Goal: Transaction & Acquisition: Book appointment/travel/reservation

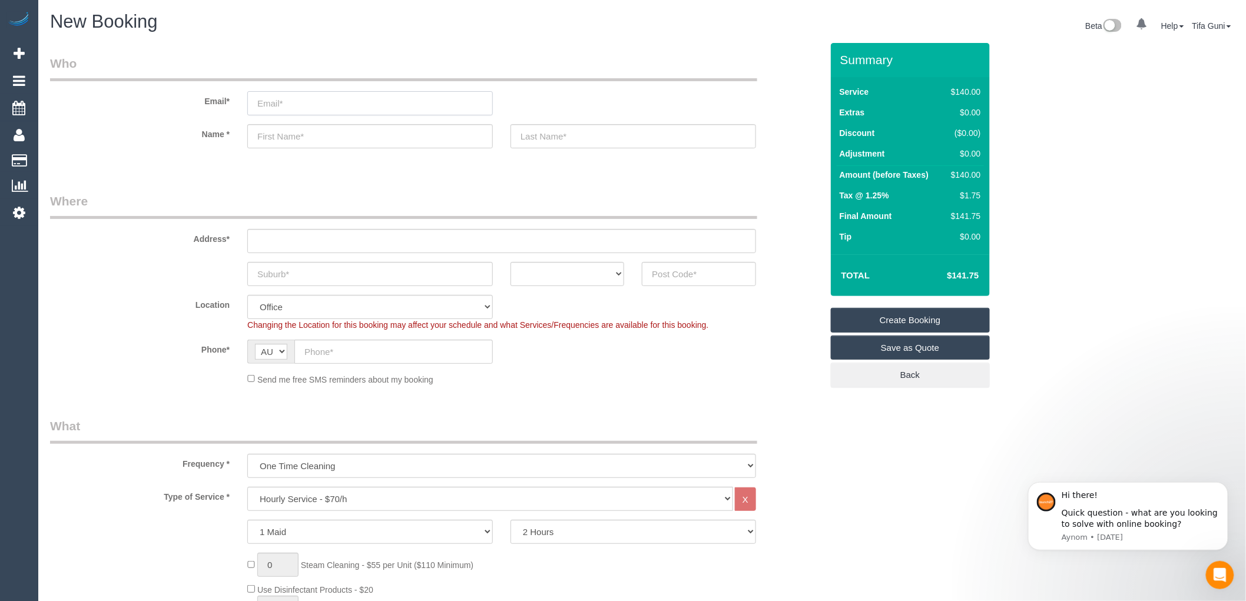
click at [256, 102] on input "email" at bounding box center [369, 103] width 245 height 24
click at [712, 74] on legend "Who" at bounding box center [403, 68] width 707 height 26
click at [603, 22] on h1 "New Booking" at bounding box center [341, 22] width 583 height 20
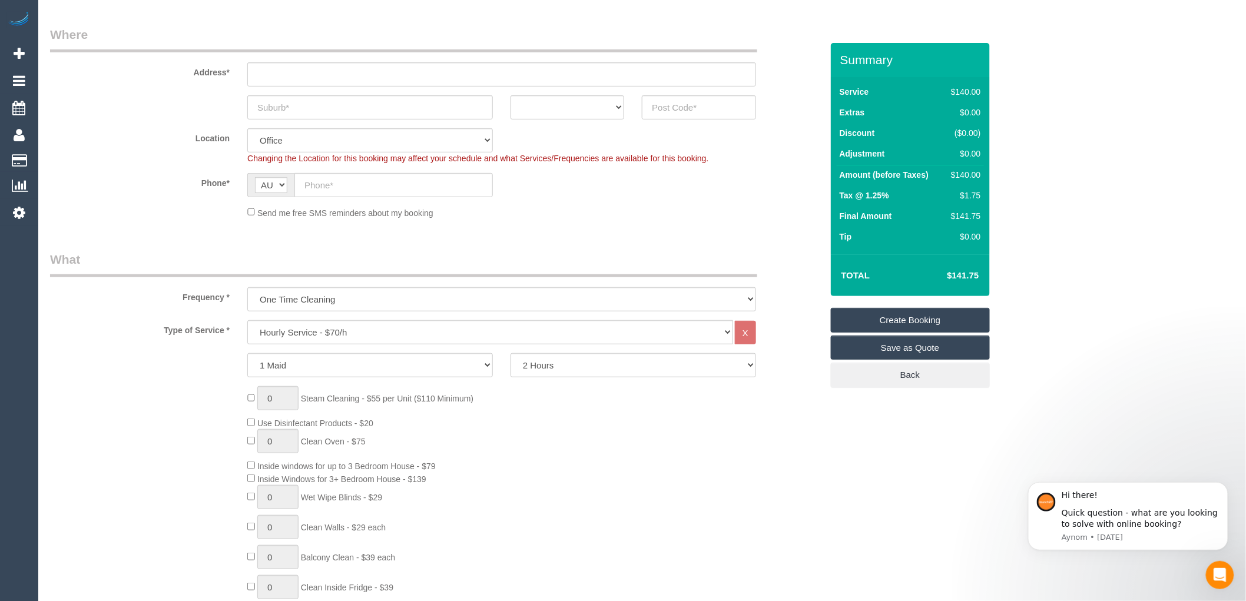
scroll to position [261, 0]
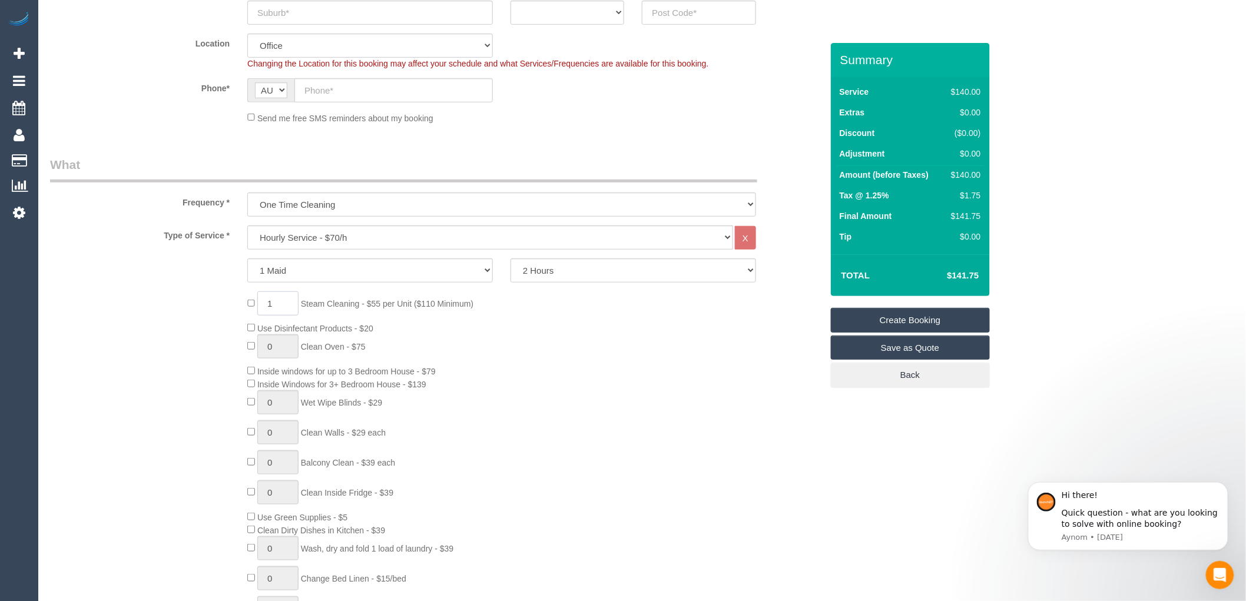
click at [274, 304] on input "1" at bounding box center [277, 303] width 41 height 24
type input "4"
click at [656, 357] on div "4 Steam Cleaning - $55 per Unit ($110 Minimum) Use Disinfectant Products - $20 …" at bounding box center [534, 465] width 592 height 348
click at [723, 329] on div "4 Steam Cleaning - $55 per Unit ($110 Minimum) Use Disinfectant Products - $20 …" at bounding box center [534, 465] width 592 height 348
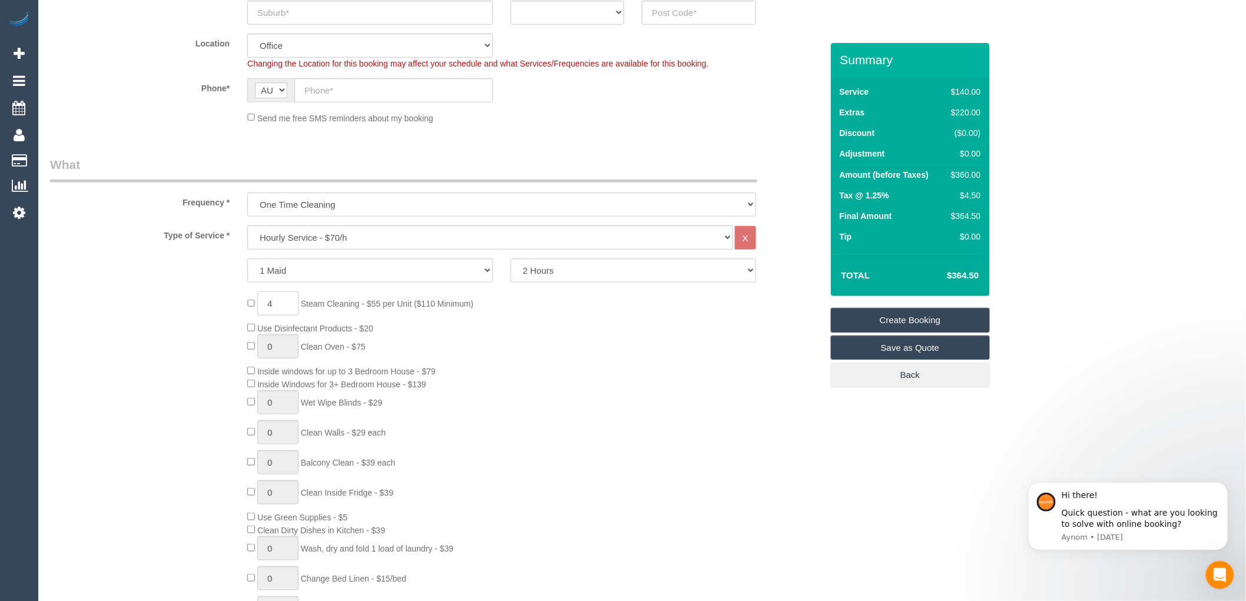
click at [281, 303] on input "4" at bounding box center [277, 303] width 41 height 24
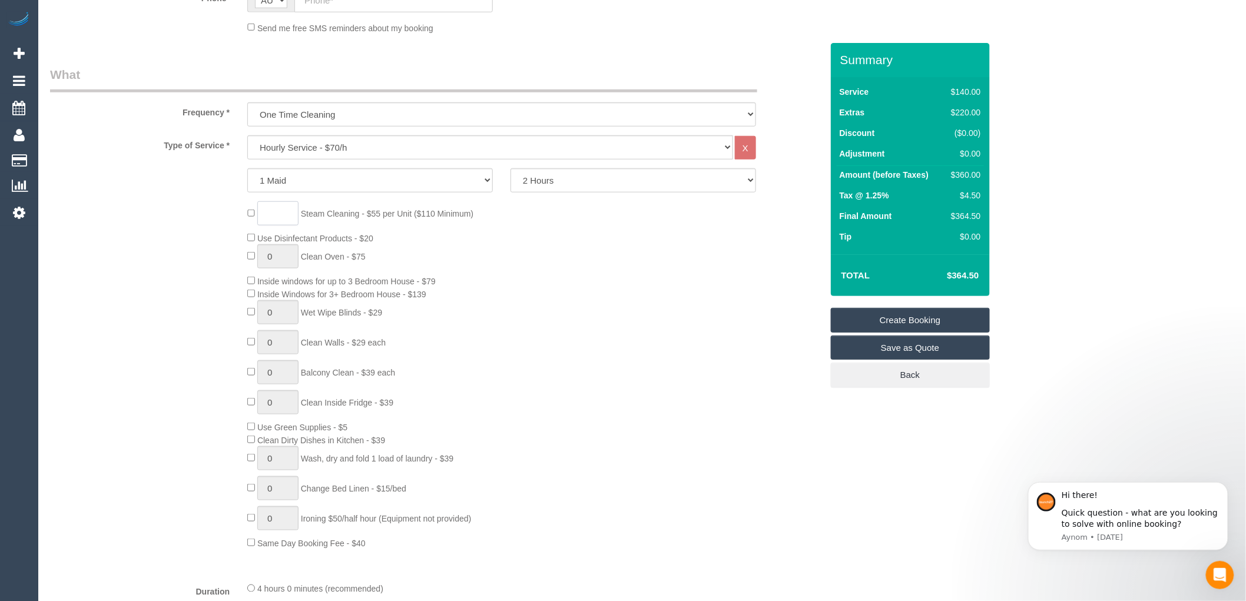
scroll to position [327, 0]
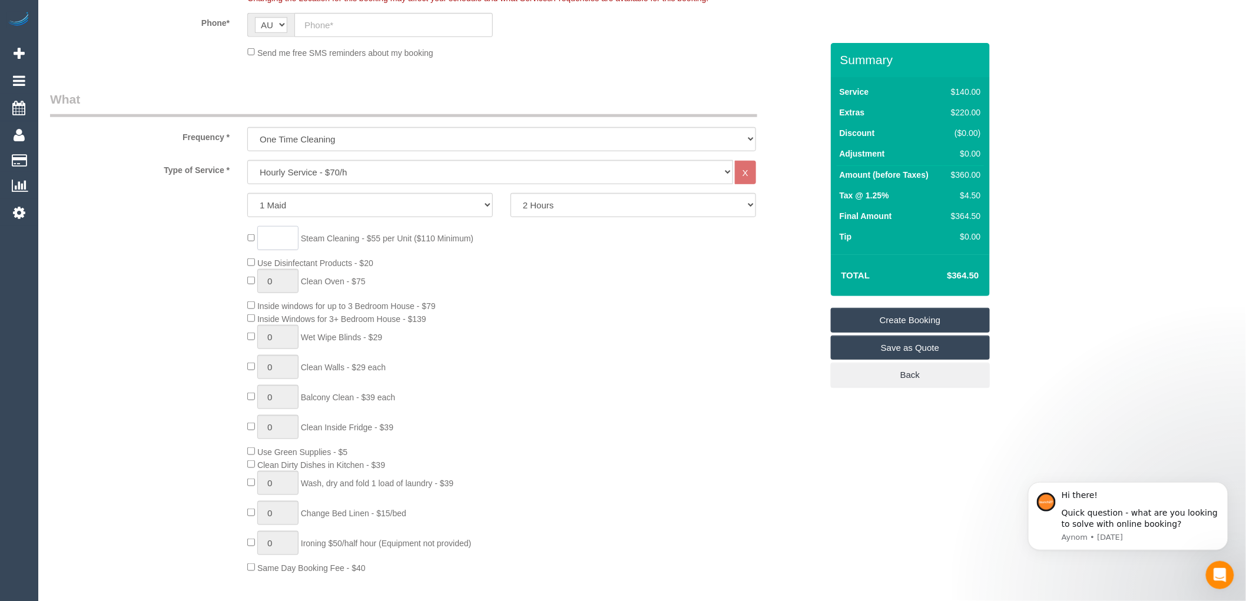
click at [281, 237] on input at bounding box center [277, 238] width 41 height 24
type input "1"
type input "4"
click at [605, 260] on div "4 Steam Cleaning - $55 per Unit ($110 Minimum) Use Disinfectant Products - $20 …" at bounding box center [534, 400] width 592 height 348
click at [725, 174] on select "Hourly Service - $70/h Hourly Service - $65/h Hourly Service - $60/h Hourly Ser…" at bounding box center [490, 172] width 486 height 24
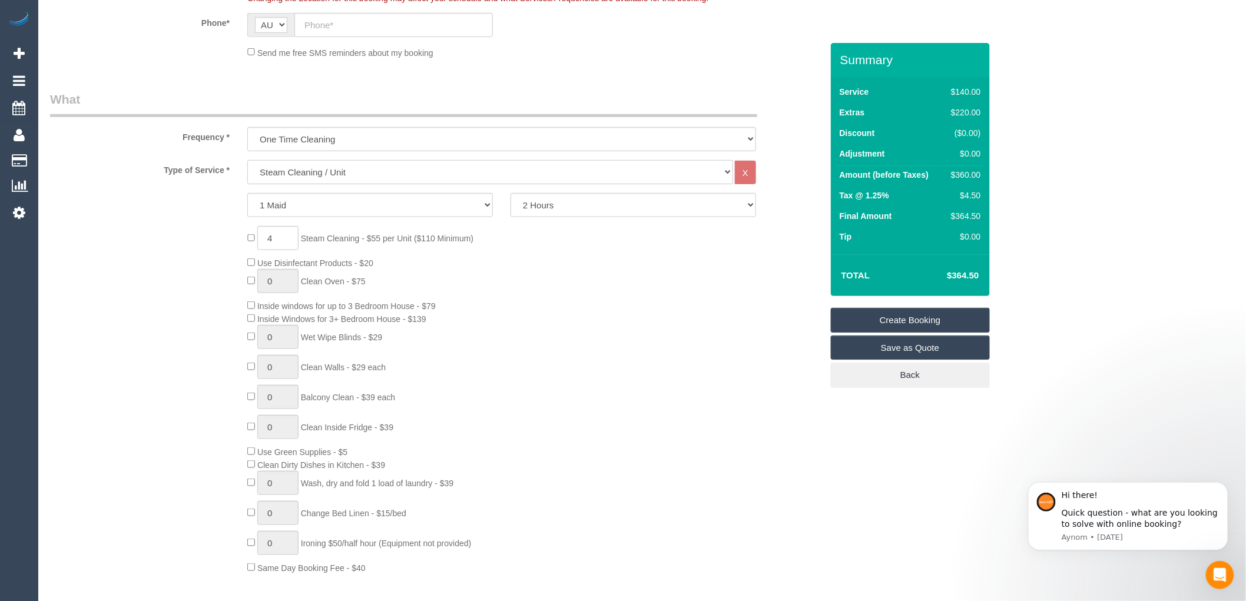
click at [247, 161] on select "Hourly Service - $70/h Hourly Service - $65/h Hourly Service - $60/h Hourly Ser…" at bounding box center [490, 172] width 486 height 24
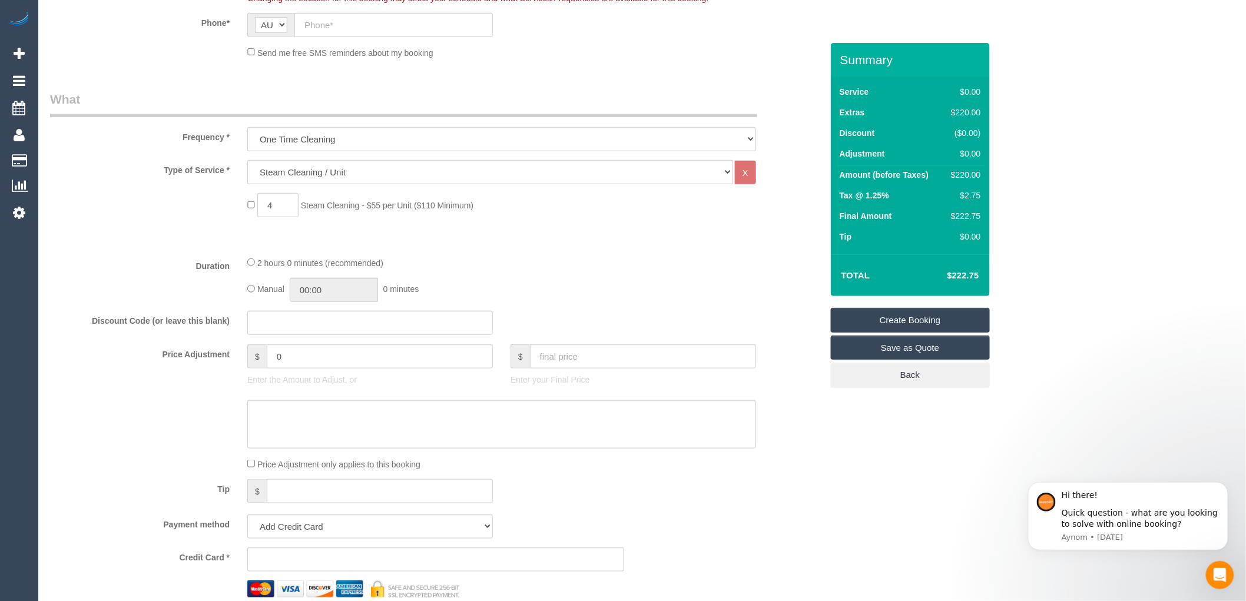
click at [639, 245] on div "Type of Service * Hourly Service - $70/h Hourly Service - $65/h Hourly Service …" at bounding box center [436, 203] width 772 height 87
drag, startPoint x: 979, startPoint y: 174, endPoint x: 951, endPoint y: 169, distance: 28.1
click at [951, 169] on div "$220.00" at bounding box center [963, 175] width 34 height 12
copy div "$220.00"
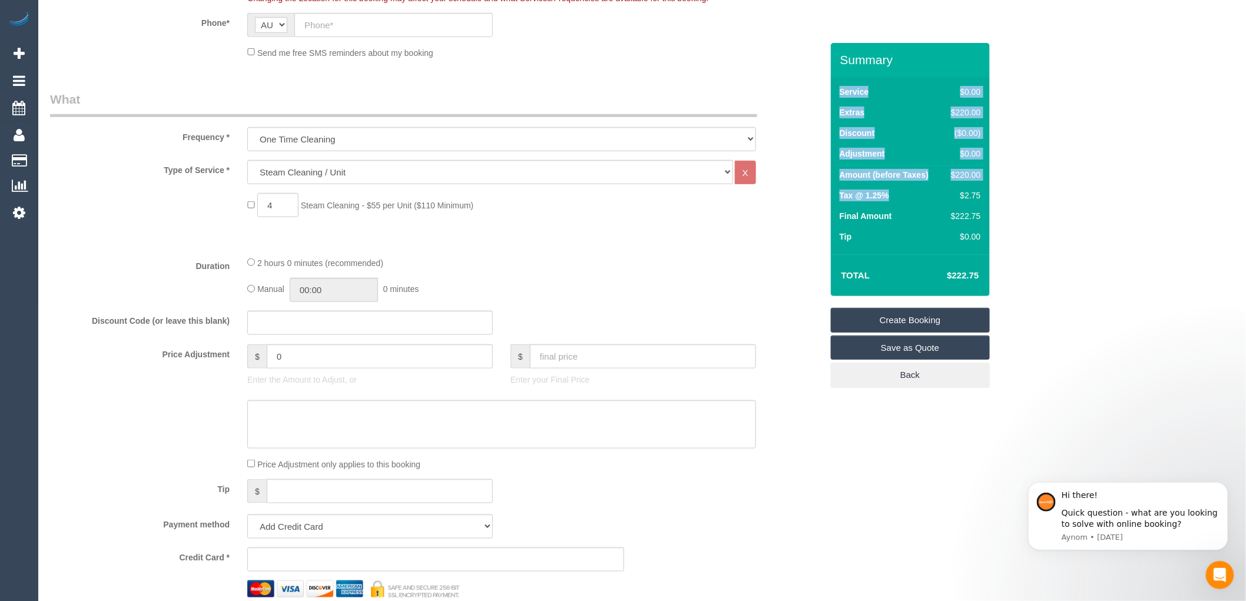
drag, startPoint x: 984, startPoint y: 193, endPoint x: 910, endPoint y: 197, distance: 74.9
click at [910, 197] on div "Service $0.00 Extras $220.00 Discount ($0.00) Adjustment $0.00 Amount (before T…" at bounding box center [910, 165] width 159 height 177
click at [890, 193] on td "Tax @ 1.25%" at bounding box center [890, 197] width 107 height 21
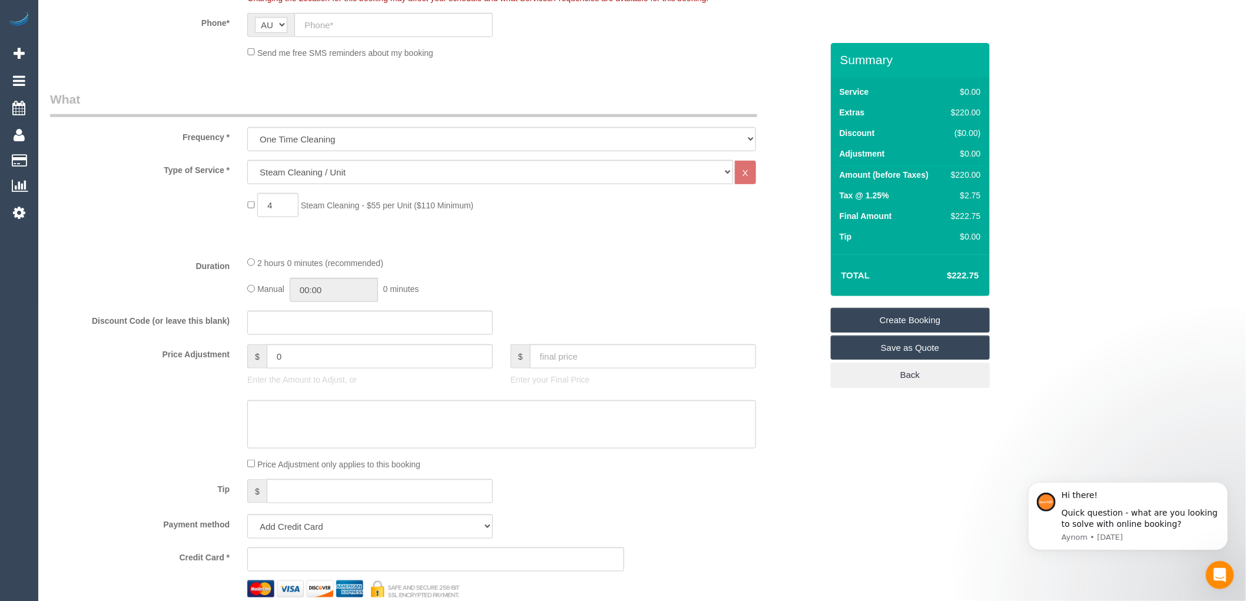
drag, startPoint x: 897, startPoint y: 191, endPoint x: 837, endPoint y: 191, distance: 60.1
click at [837, 191] on td "Tax @ 1.25%" at bounding box center [890, 197] width 107 height 21
copy label "Tax @ 1.25%"
drag, startPoint x: 981, startPoint y: 275, endPoint x: 945, endPoint y: 274, distance: 35.9
click at [945, 274] on td "$222.75" at bounding box center [945, 275] width 77 height 29
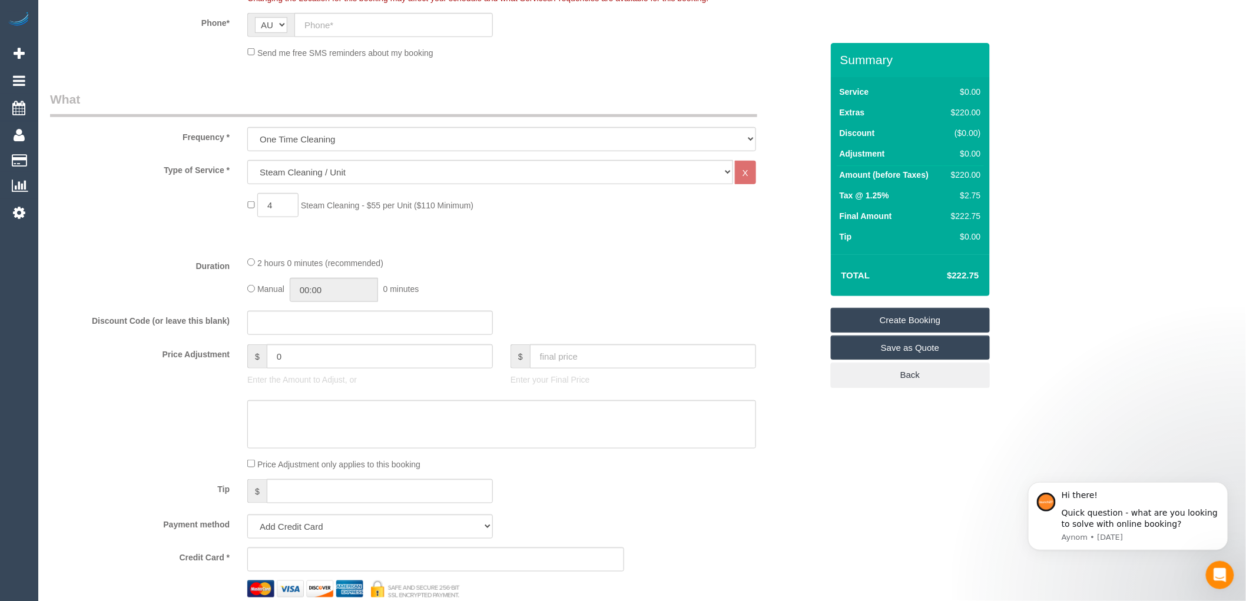
copy h4 "$222.75"
click at [314, 171] on select "Hourly Service - $70/h Hourly Service - $65/h Hourly Service - $60/h Hourly Ser…" at bounding box center [490, 172] width 486 height 24
select select "211"
click at [247, 161] on select "Hourly Service - $70/h Hourly Service - $65/h Hourly Service - $60/h Hourly Ser…" at bounding box center [490, 172] width 486 height 24
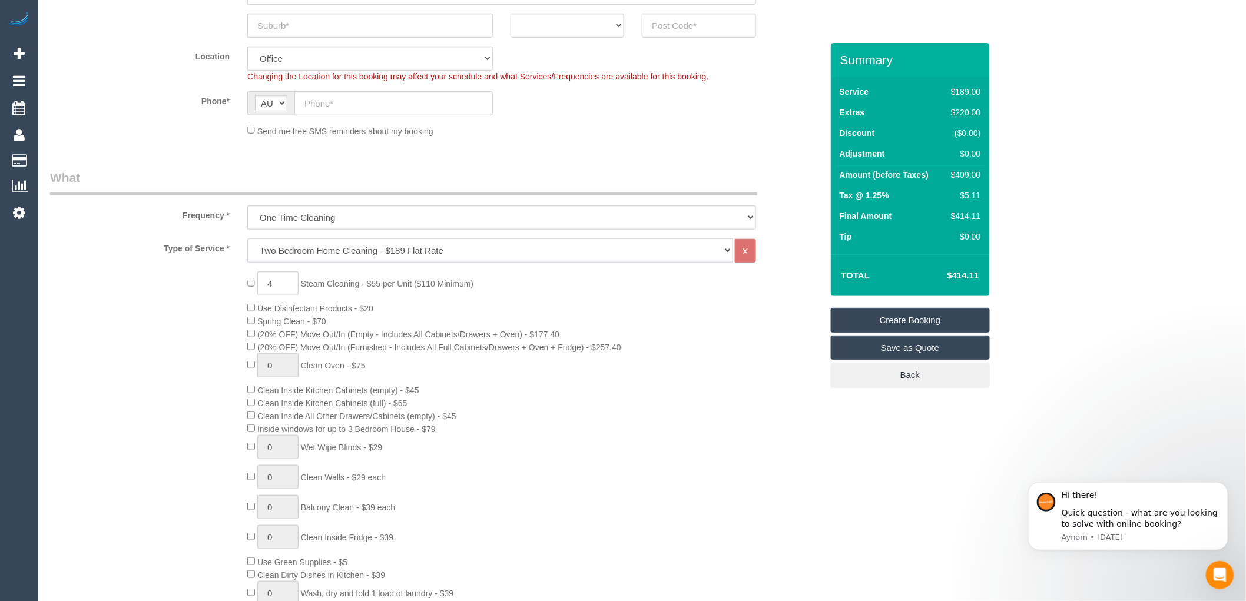
scroll to position [0, 0]
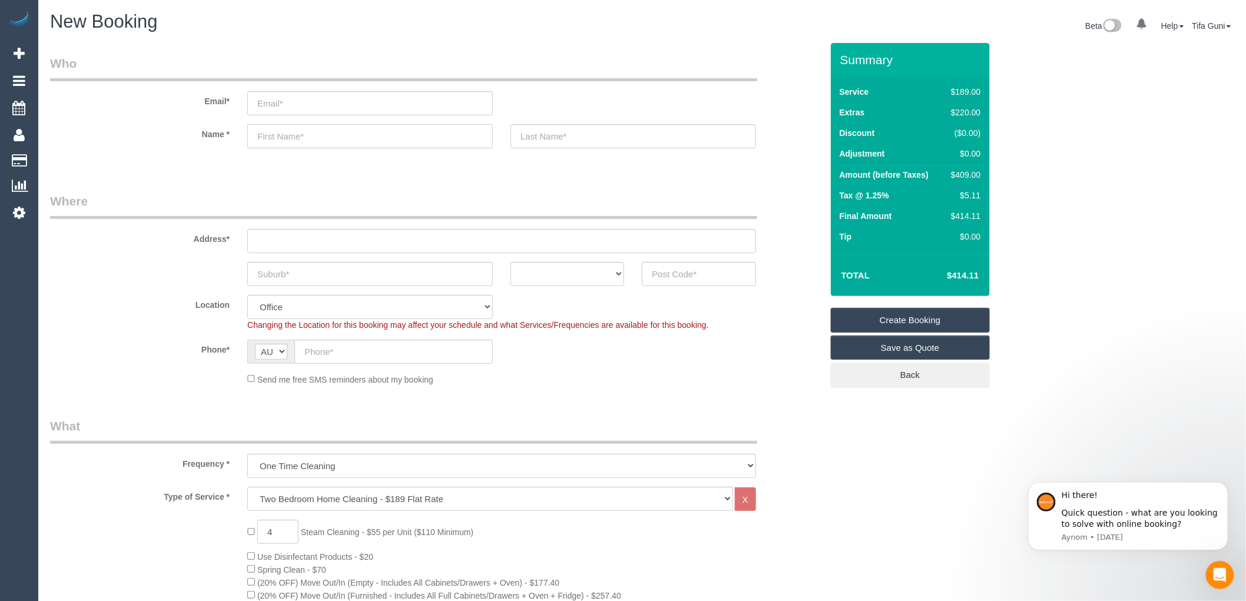
click at [296, 134] on input "text" at bounding box center [369, 136] width 245 height 24
paste input "Kieran"
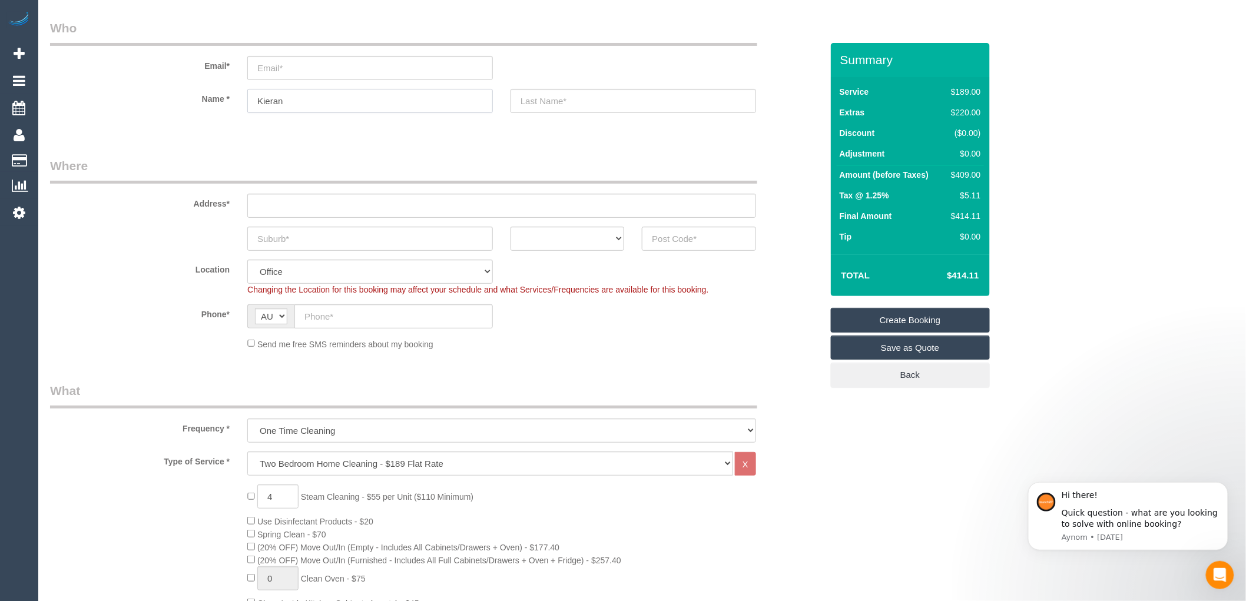
scroll to position [65, 0]
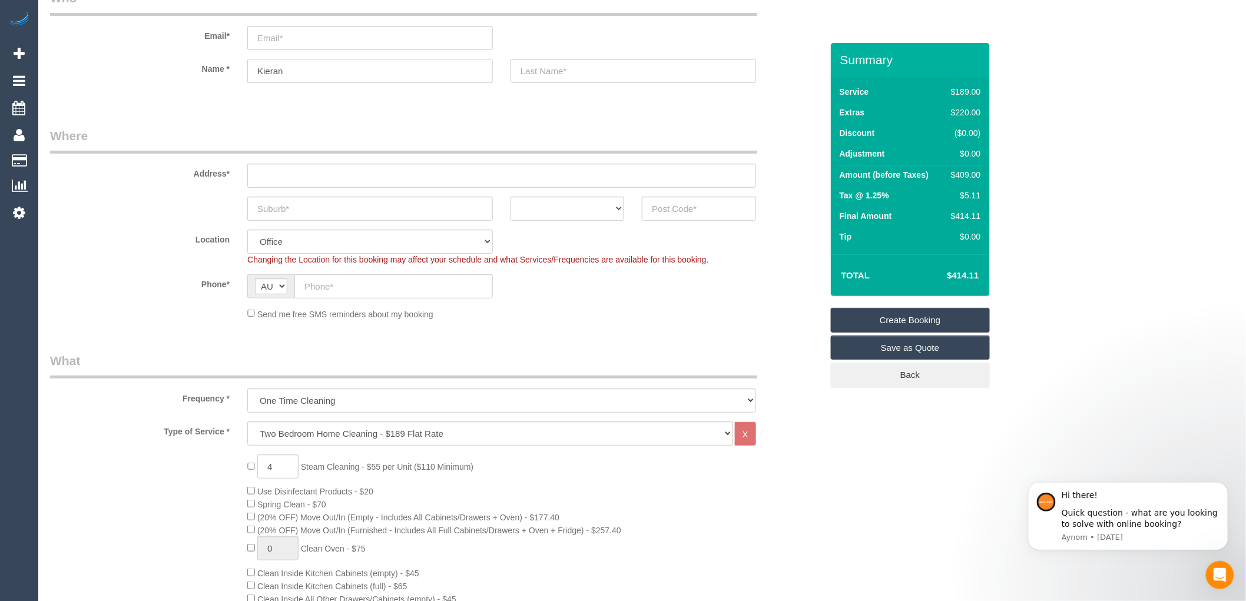
type input "Kieran"
click at [286, 210] on input "text" at bounding box center [369, 209] width 245 height 24
paste input "[GEOGRAPHIC_DATA]"
type input "[GEOGRAPHIC_DATA]"
click at [593, 195] on sui-booking-address "Address* [GEOGRAPHIC_DATA] ACT [GEOGRAPHIC_DATA] NT [GEOGRAPHIC_DATA] SA TAS [G…" at bounding box center [436, 174] width 772 height 94
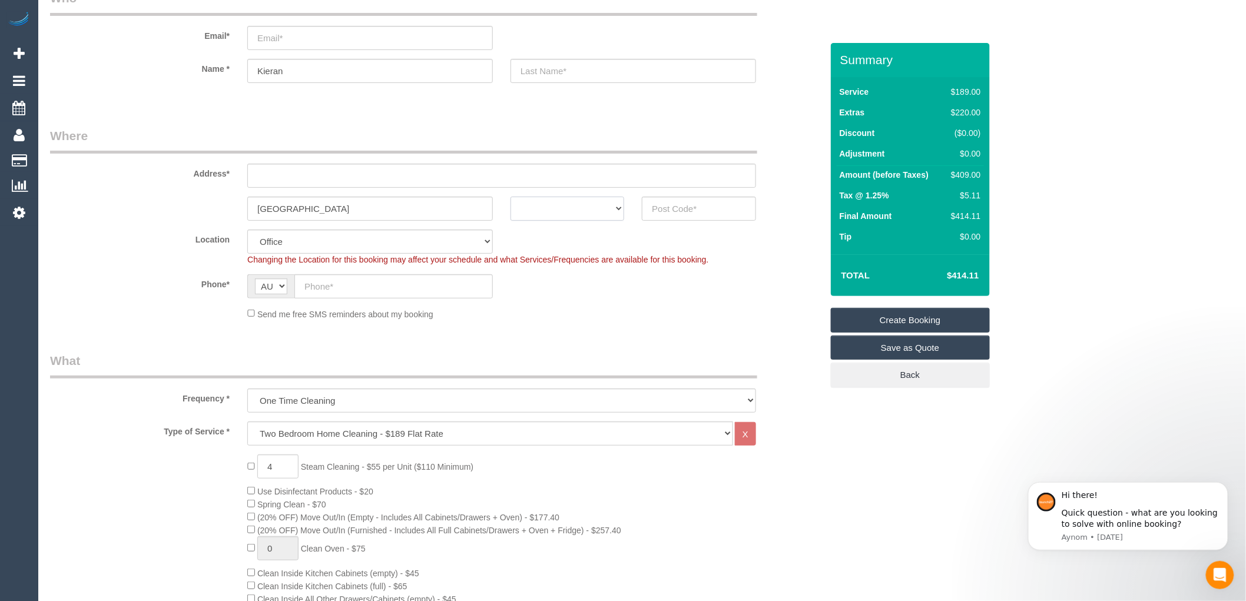
click at [590, 206] on select "ACT [GEOGRAPHIC_DATA] NT [GEOGRAPHIC_DATA] SA TAS [GEOGRAPHIC_DATA] [GEOGRAPHIC…" at bounding box center [567, 209] width 114 height 24
select select "VIC"
click at [510, 197] on select "ACT [GEOGRAPHIC_DATA] NT [GEOGRAPHIC_DATA] SA TAS [GEOGRAPHIC_DATA] [GEOGRAPHIC…" at bounding box center [567, 209] width 114 height 24
drag, startPoint x: 289, startPoint y: 211, endPoint x: 203, endPoint y: 200, distance: 86.6
click at [203, 200] on div "[GEOGRAPHIC_DATA] ACT [GEOGRAPHIC_DATA] NT [GEOGRAPHIC_DATA] SA TAS [GEOGRAPHIC…" at bounding box center [435, 209] width 789 height 24
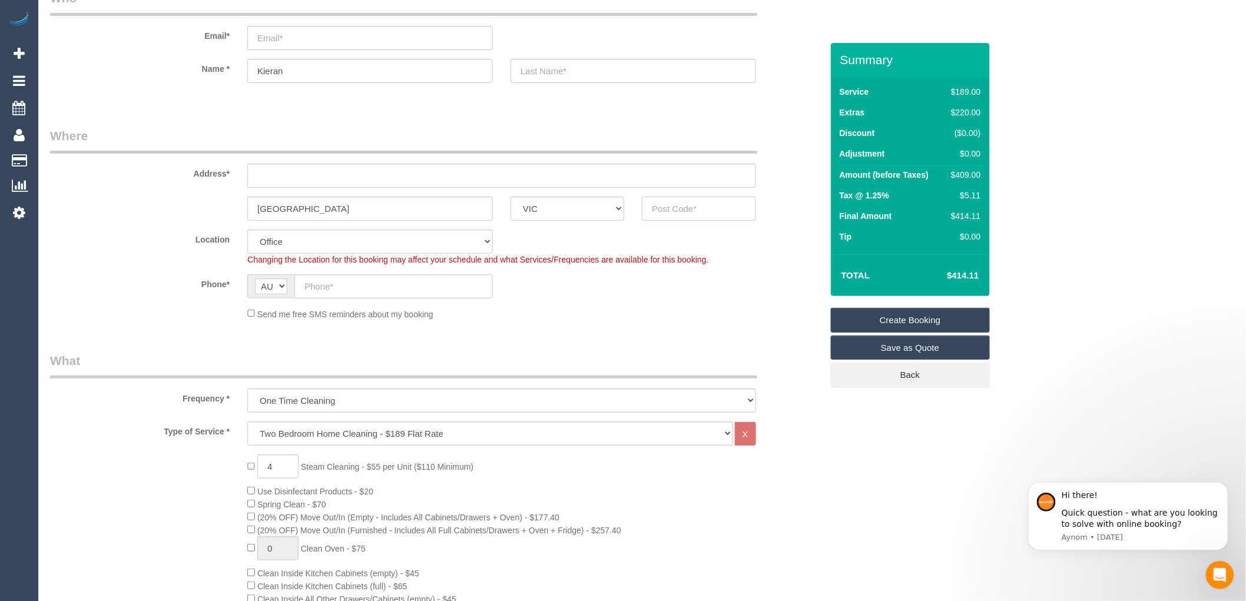
click at [669, 210] on input "text" at bounding box center [699, 209] width 114 height 24
type input "3192"
click at [784, 273] on sui-booking-location "Location [GEOGRAPHIC_DATA] (North) East (South) [GEOGRAPHIC_DATA] (East) [GEOGR…" at bounding box center [436, 275] width 772 height 91
click at [349, 289] on input "text" at bounding box center [393, 286] width 198 height 24
paste input "[PHONE_NUMBER]"
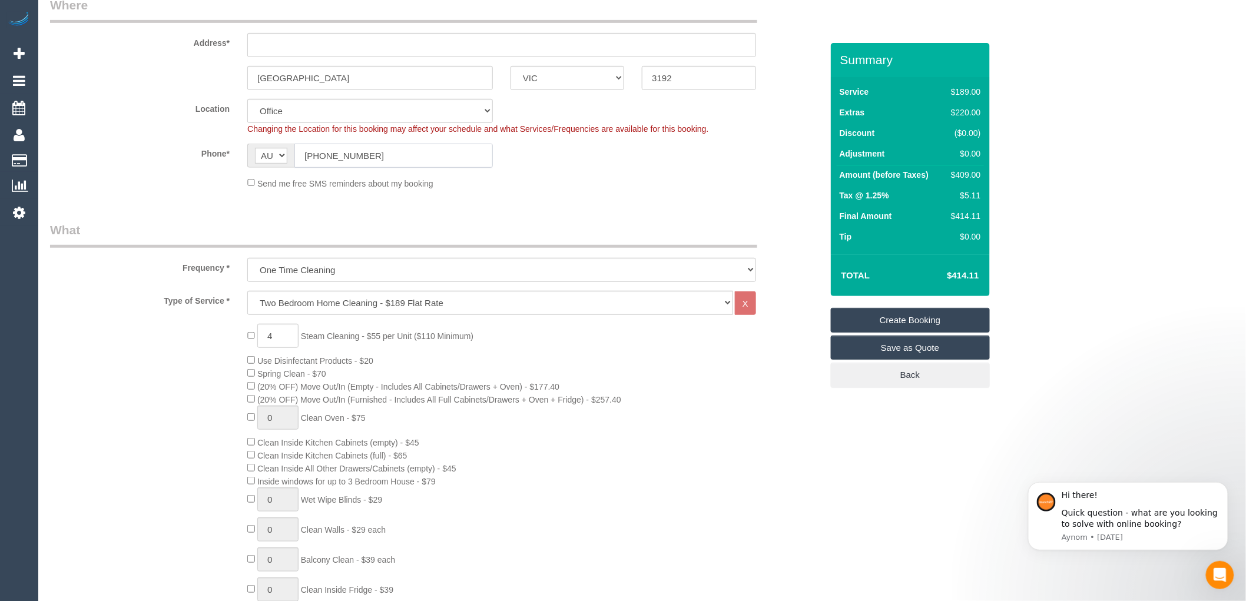
scroll to position [261, 0]
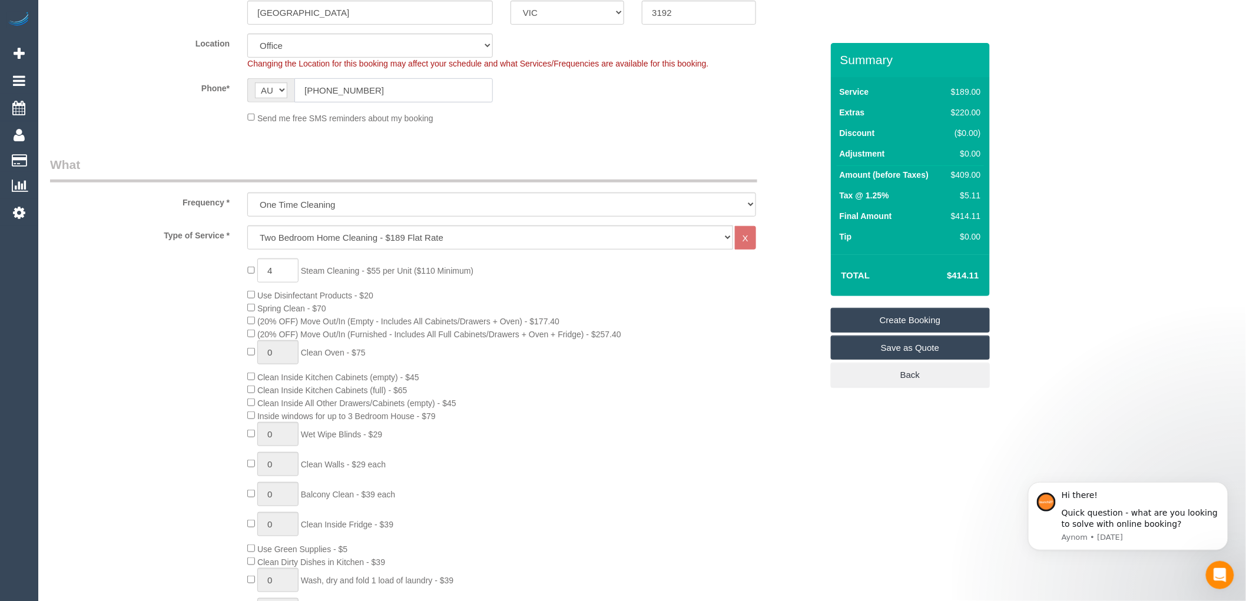
type input "[PHONE_NUMBER]"
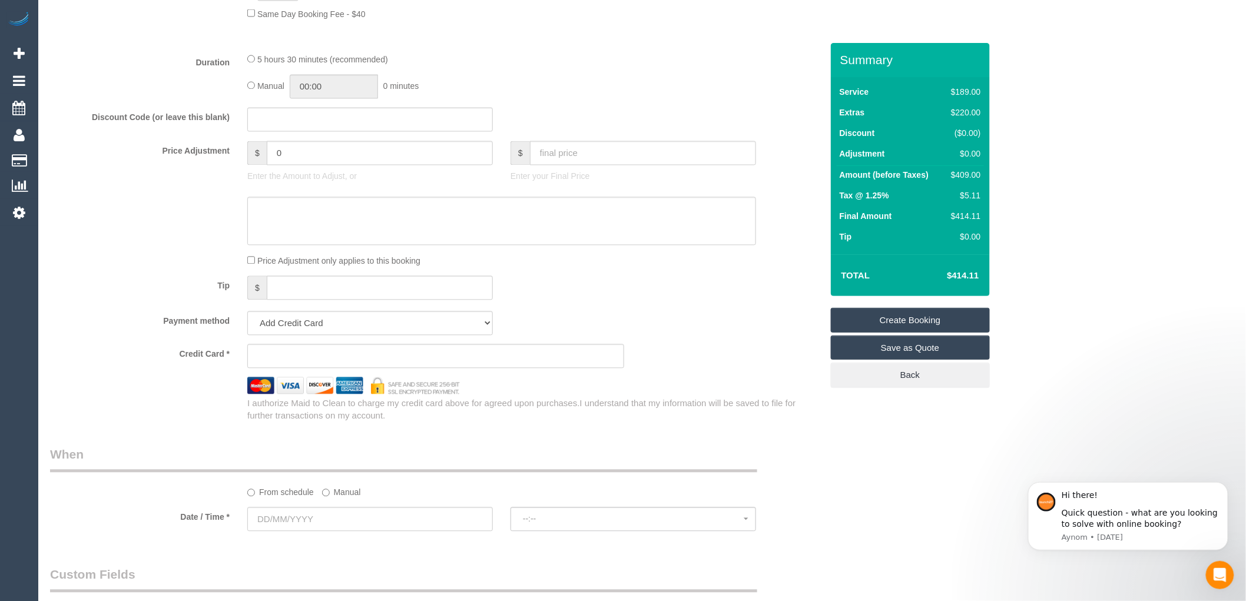
scroll to position [915, 0]
click at [310, 527] on input "text" at bounding box center [369, 517] width 245 height 24
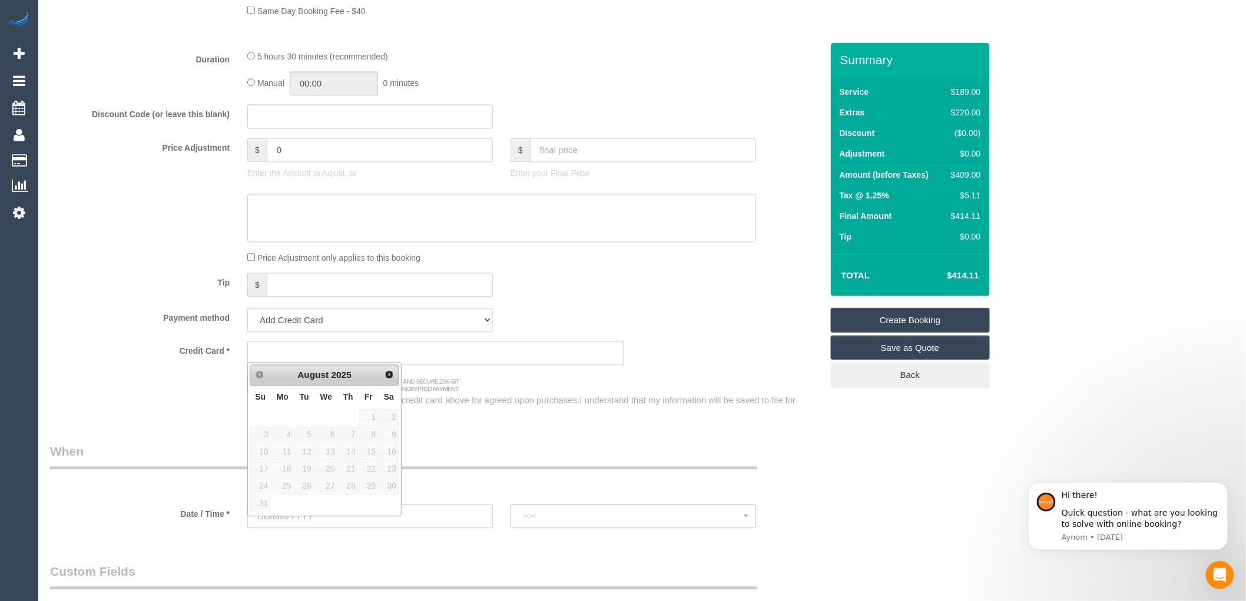
click at [686, 96] on div "Manual 00:00 0 minutes" at bounding box center [501, 84] width 509 height 24
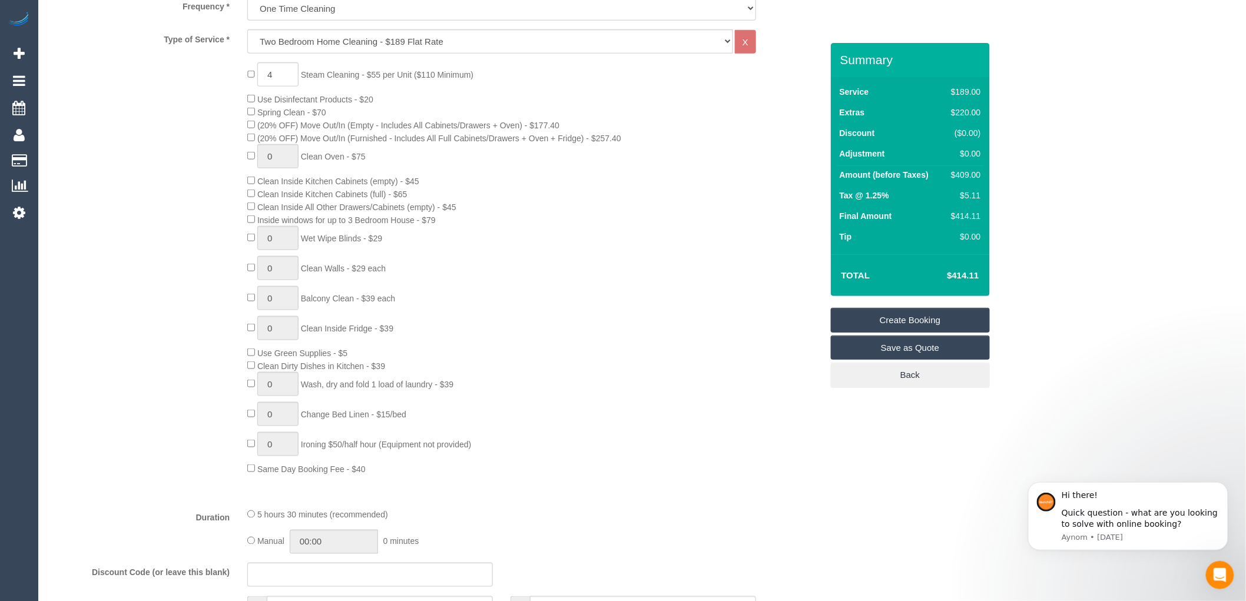
scroll to position [196, 0]
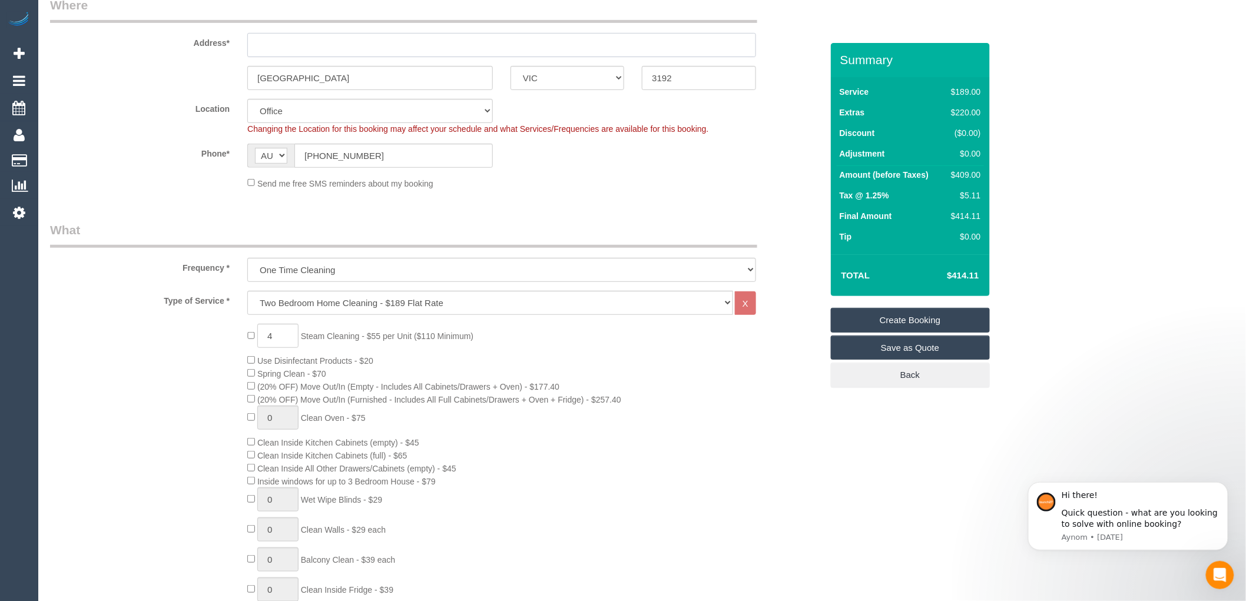
click at [301, 45] on input "text" at bounding box center [501, 45] width 509 height 24
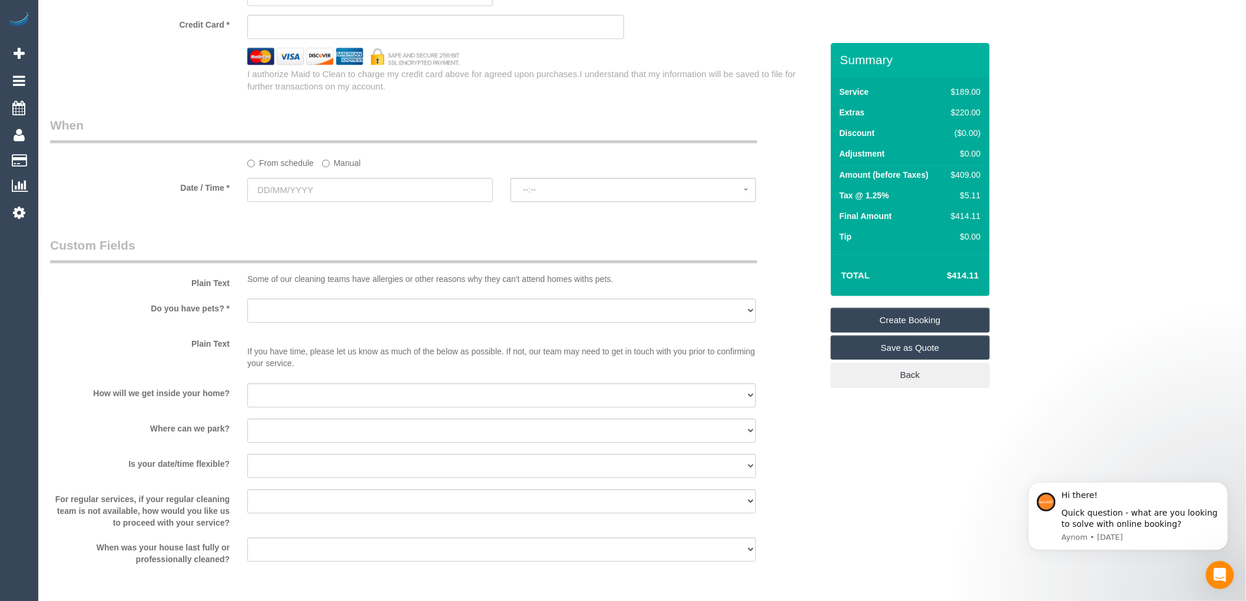
scroll to position [1243, 0]
type input "-"
click at [345, 199] on input "text" at bounding box center [369, 189] width 245 height 24
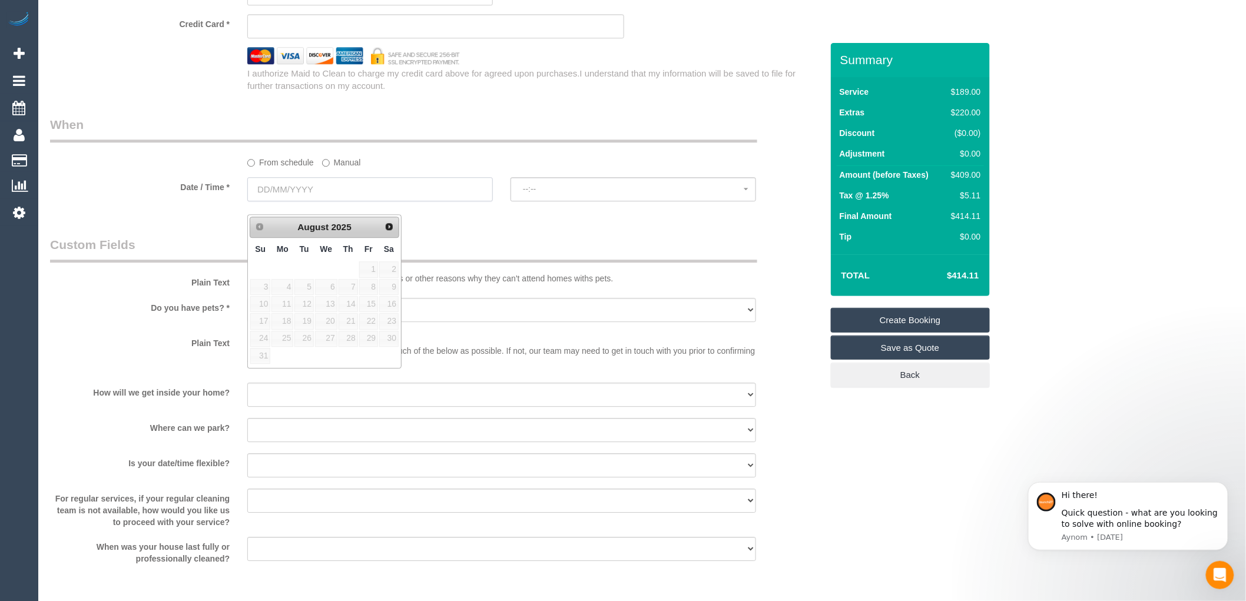
select select "64"
select select "object:2196"
click at [391, 232] on link "Next" at bounding box center [389, 226] width 16 height 16
click at [390, 289] on link "13" at bounding box center [388, 287] width 19 height 16
type input "[DATE]"
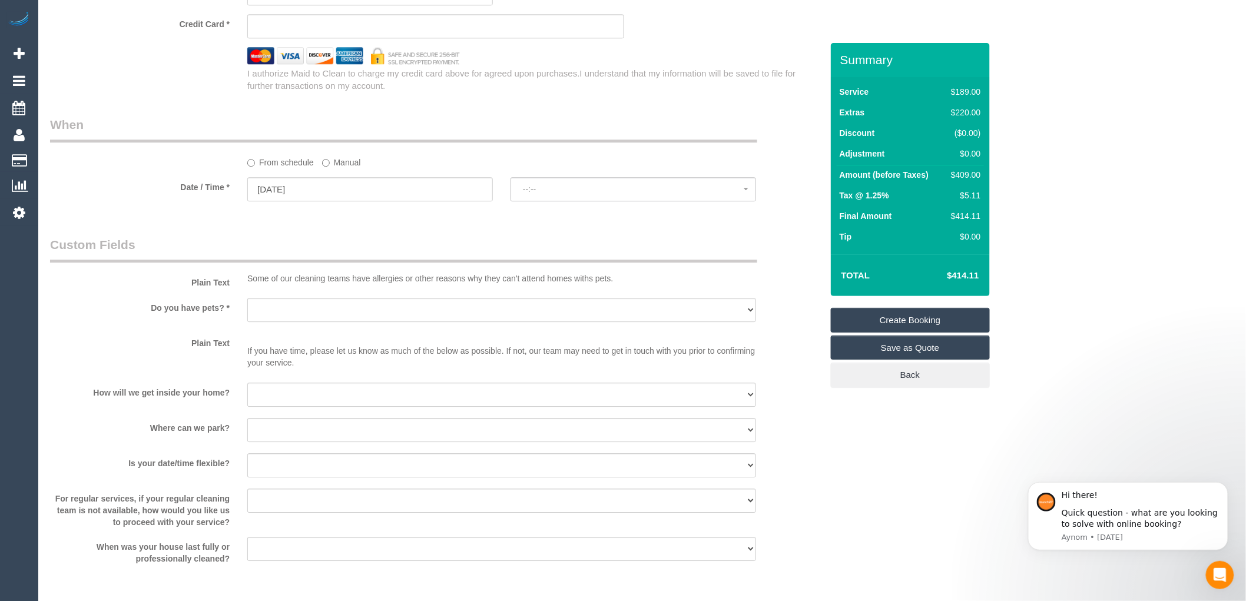
select select "spot1"
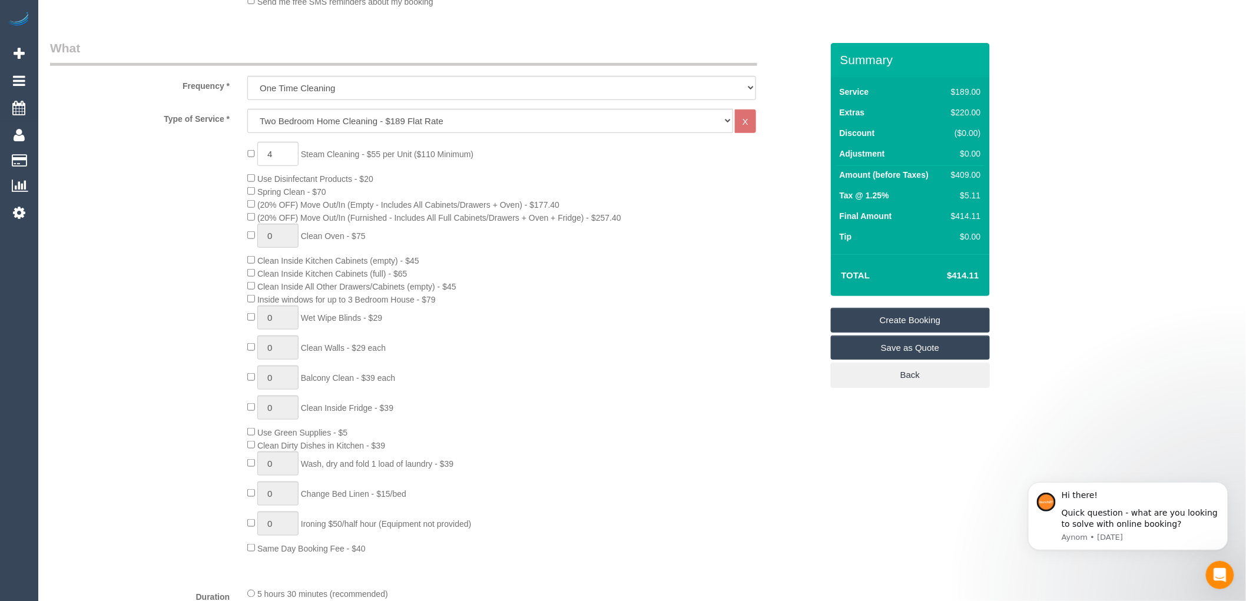
scroll to position [392, 0]
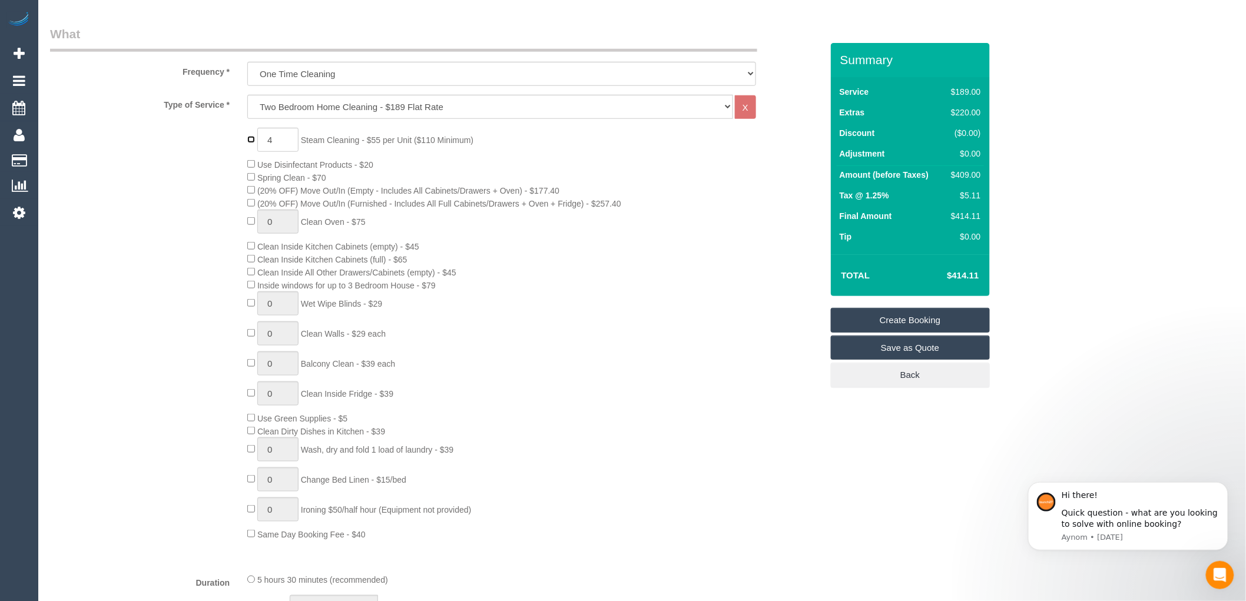
type input "0"
click at [570, 313] on div "0 Steam Cleaning - $55 per Unit ($110 Minimum) Use Disinfectant Products - $20 …" at bounding box center [534, 334] width 592 height 413
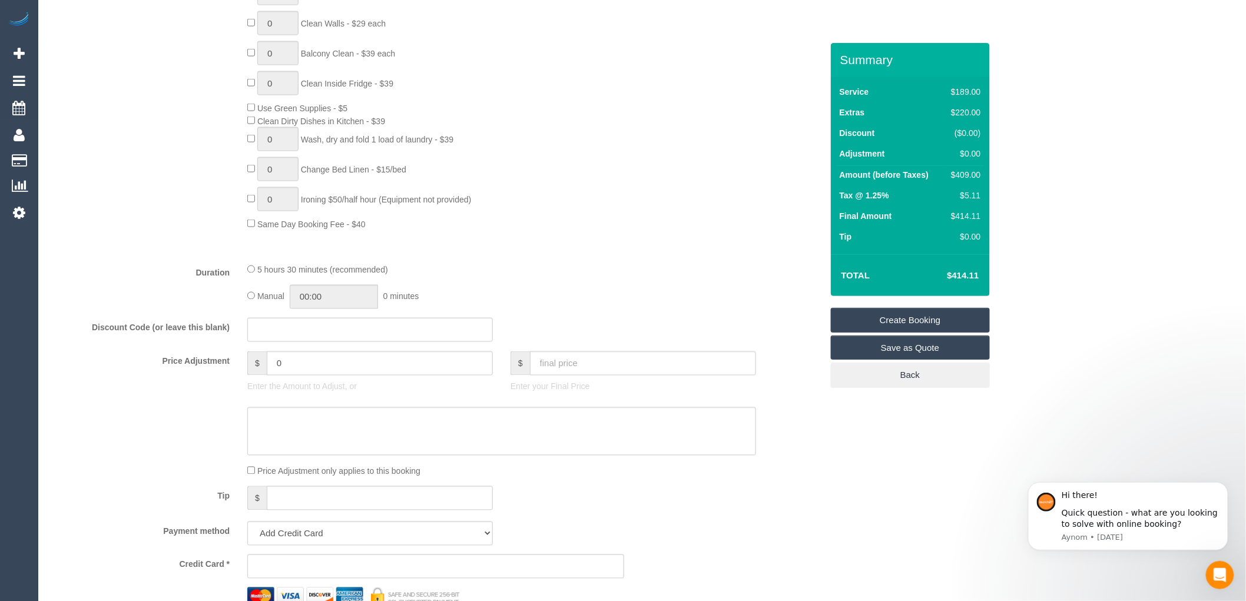
scroll to position [719, 0]
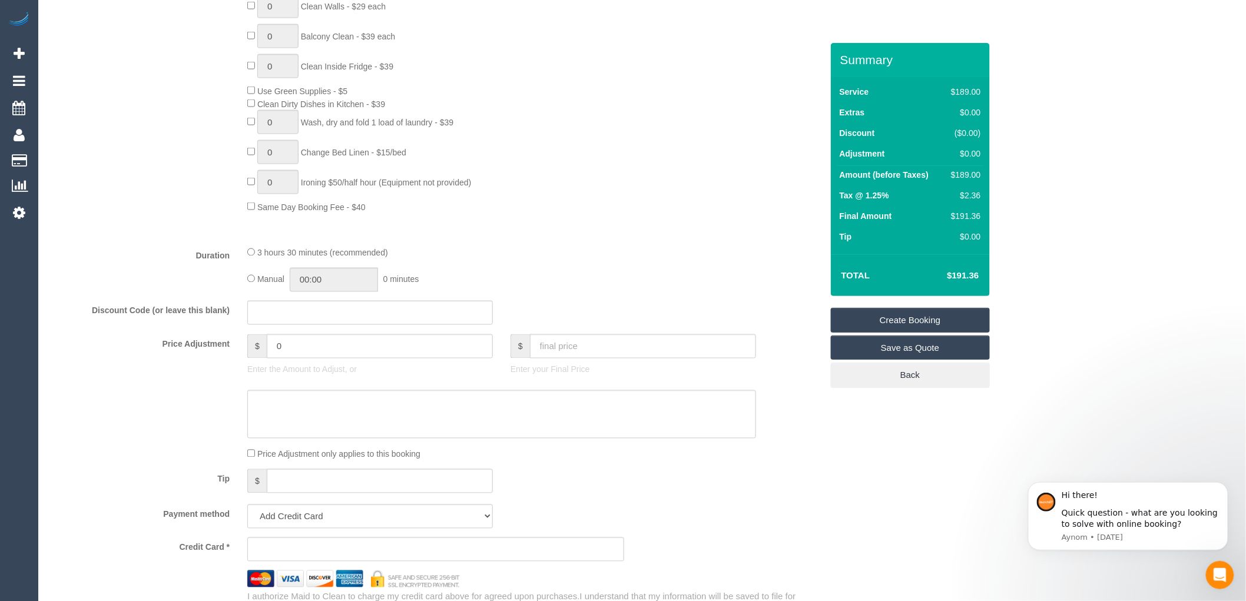
select select "spot22"
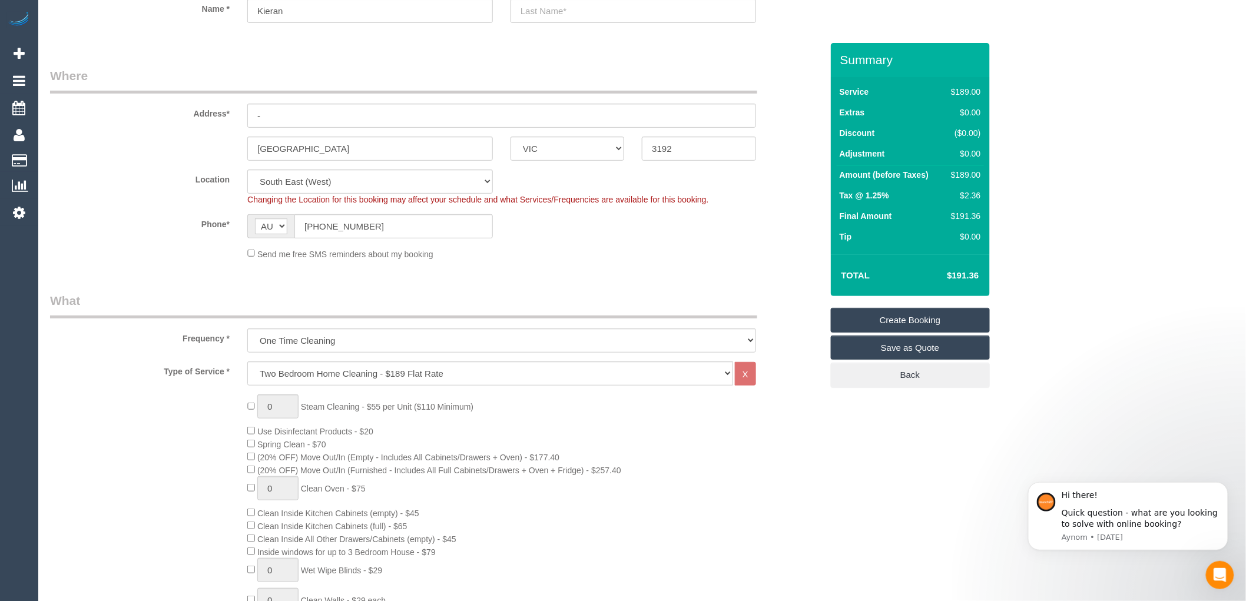
scroll to position [0, 0]
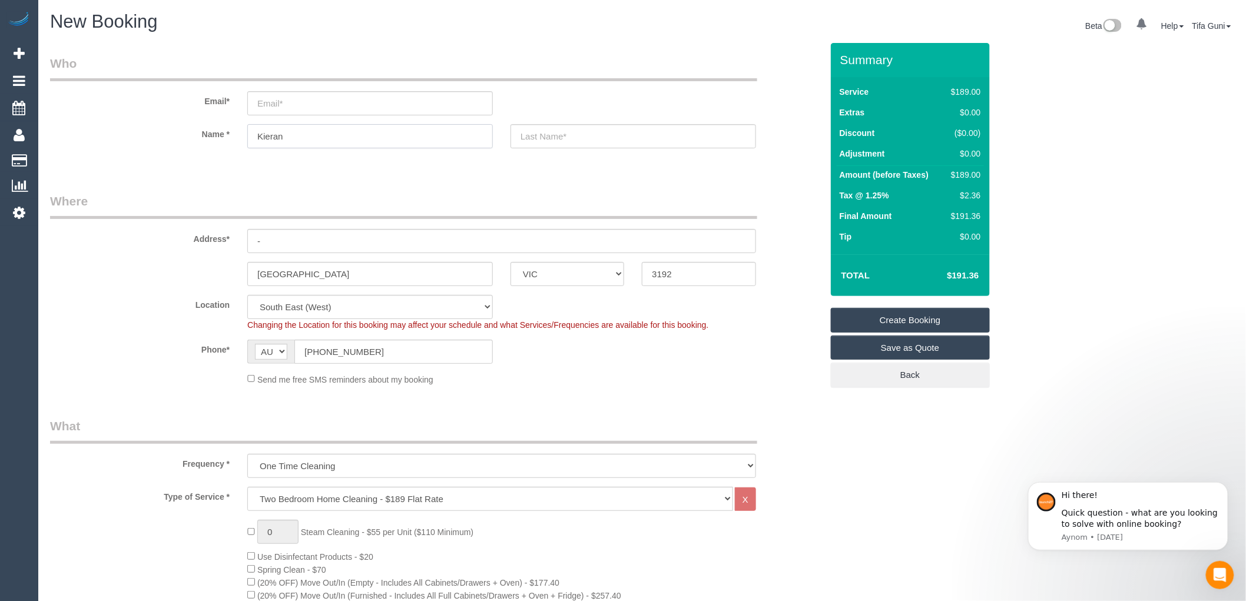
drag, startPoint x: 303, startPoint y: 139, endPoint x: 234, endPoint y: 146, distance: 69.2
click at [234, 146] on div "Name * Kieran" at bounding box center [435, 136] width 789 height 24
drag, startPoint x: 332, startPoint y: 273, endPoint x: 221, endPoint y: 271, distance: 111.3
click at [212, 273] on div "[GEOGRAPHIC_DATA] ACT [GEOGRAPHIC_DATA] NT [GEOGRAPHIC_DATA] SA TAS [GEOGRAPHIC…" at bounding box center [435, 274] width 789 height 24
drag, startPoint x: 664, startPoint y: 273, endPoint x: 622, endPoint y: 273, distance: 42.4
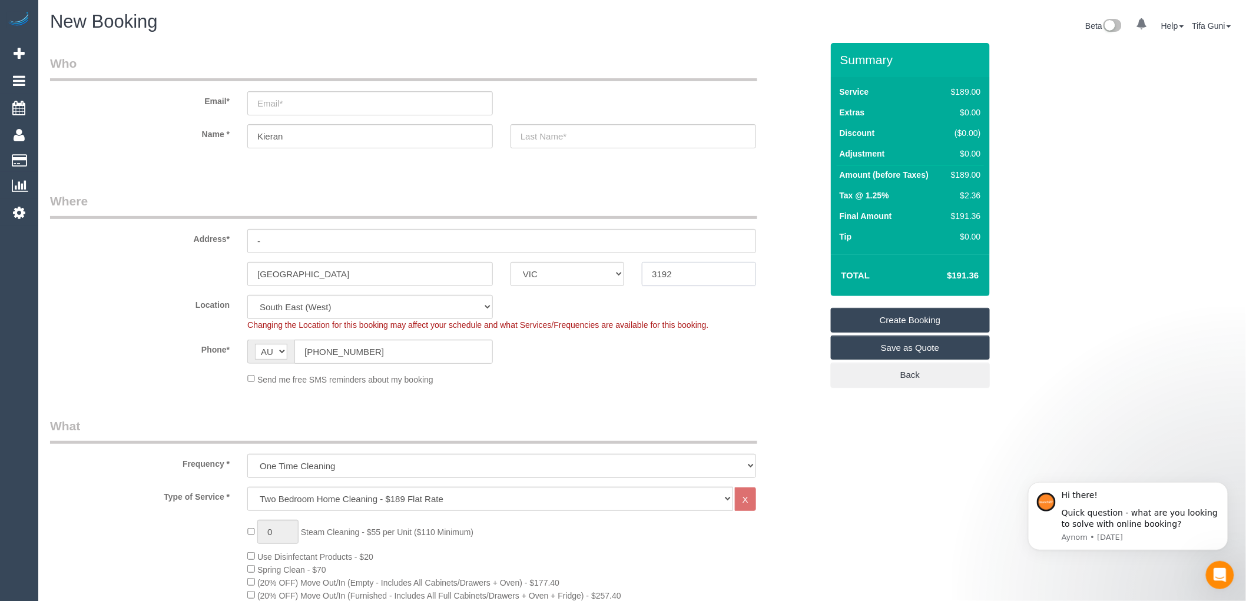
click at [622, 273] on div "[GEOGRAPHIC_DATA] ACT [GEOGRAPHIC_DATA] NT [GEOGRAPHIC_DATA] SA TAS [GEOGRAPHIC…" at bounding box center [435, 274] width 789 height 24
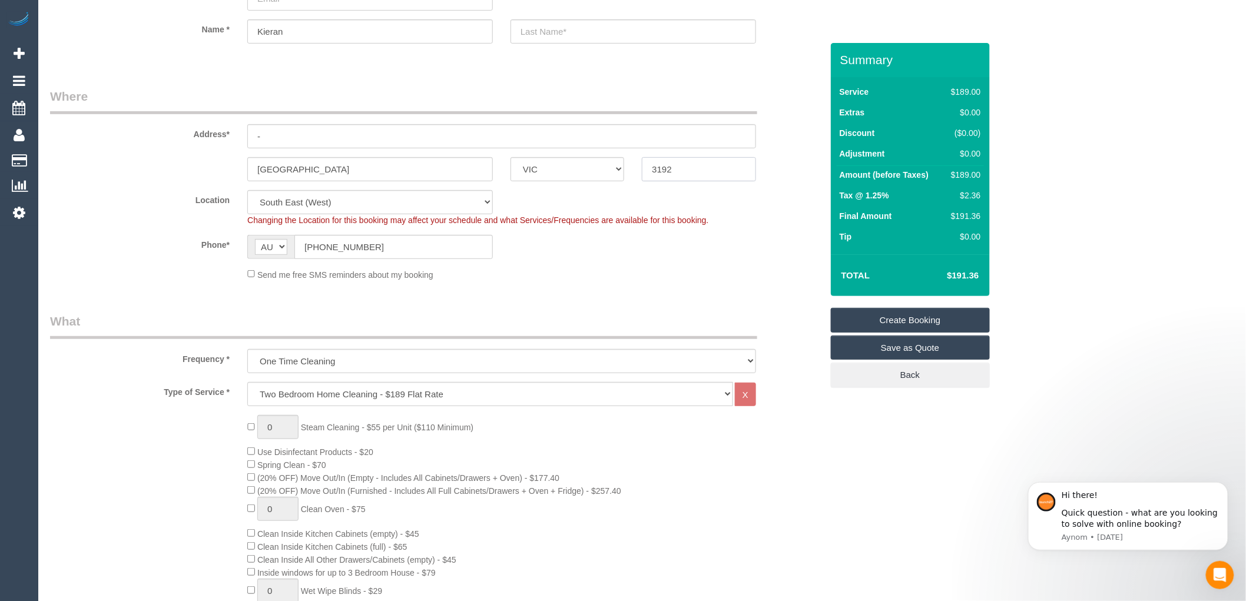
scroll to position [131, 0]
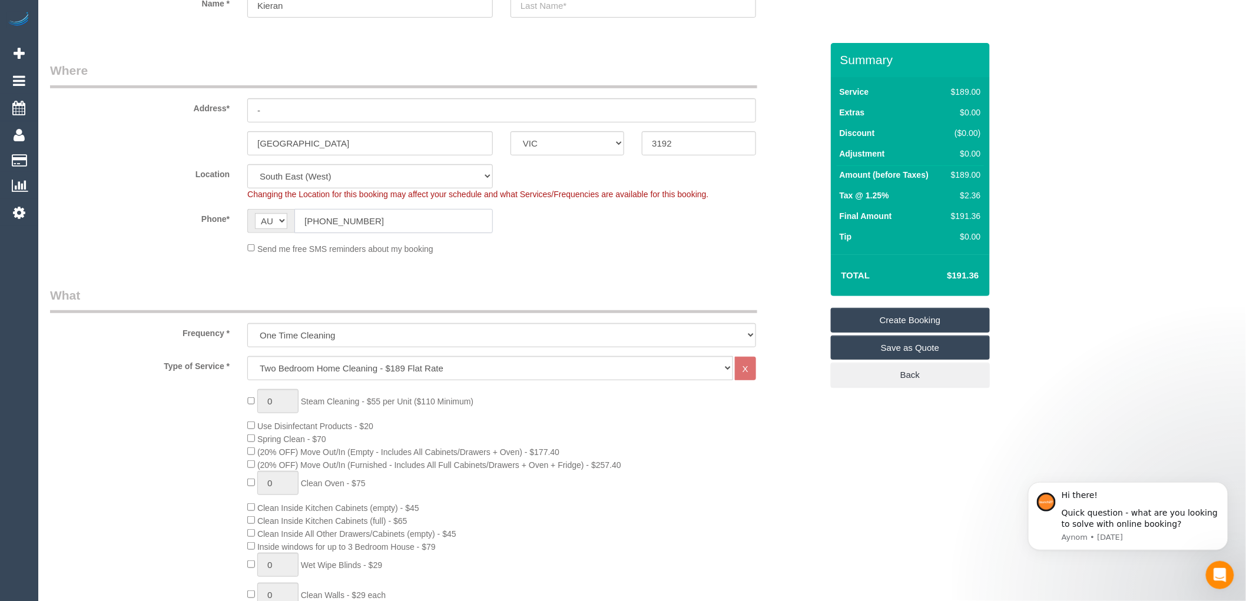
drag, startPoint x: 372, startPoint y: 218, endPoint x: 245, endPoint y: 217, distance: 127.2
click at [245, 217] on div "AF AL DZ AD AO AI AQ AG AR AM AW AU AT AZ BS BH BD BB BY BE BZ BJ BM BT BO BA B…" at bounding box center [369, 221] width 263 height 24
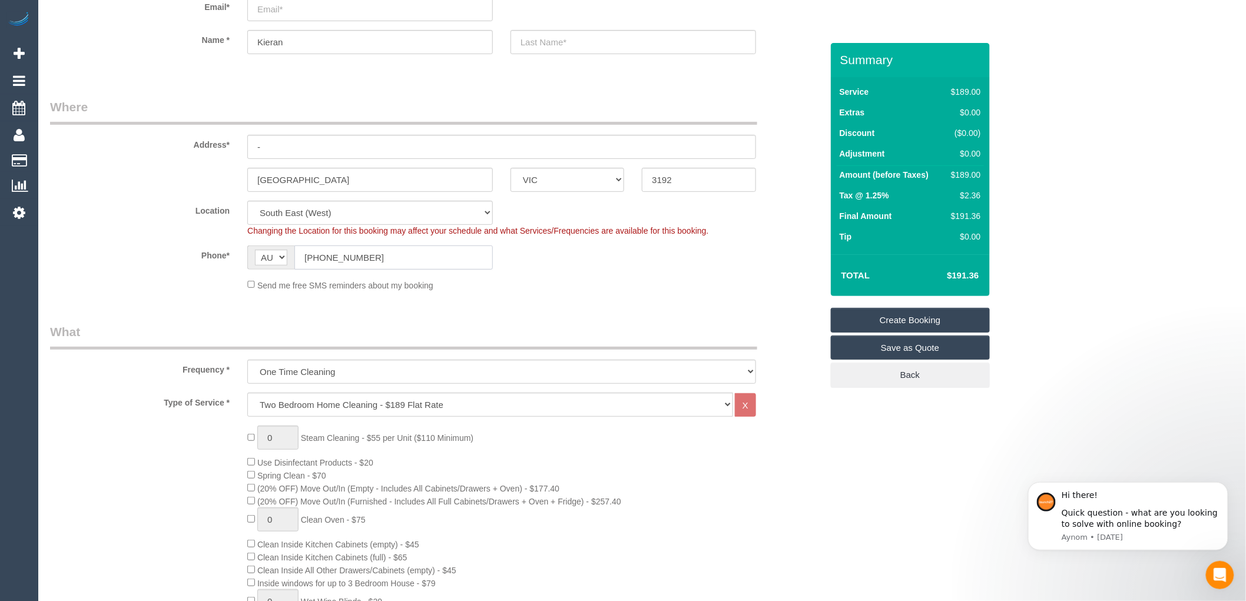
scroll to position [0, 0]
